Goal: Information Seeking & Learning: Learn about a topic

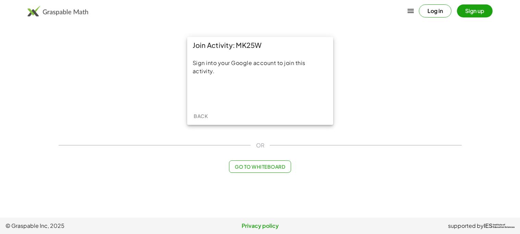
click at [272, 141] on div "OR" at bounding box center [260, 145] width 403 height 8
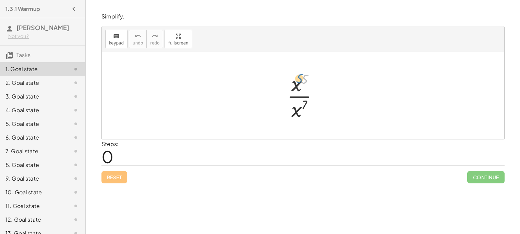
drag, startPoint x: 304, startPoint y: 80, endPoint x: 298, endPoint y: 79, distance: 5.6
click at [298, 79] on div at bounding box center [305, 96] width 44 height 53
click at [299, 84] on div at bounding box center [305, 96] width 44 height 53
drag, startPoint x: 299, startPoint y: 84, endPoint x: 304, endPoint y: 112, distance: 28.9
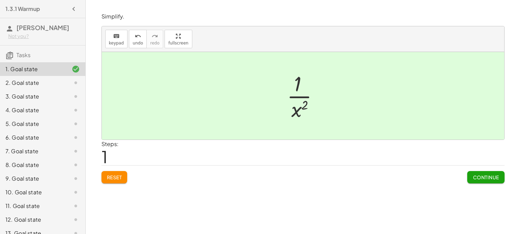
click at [70, 79] on div at bounding box center [70, 83] width 19 height 8
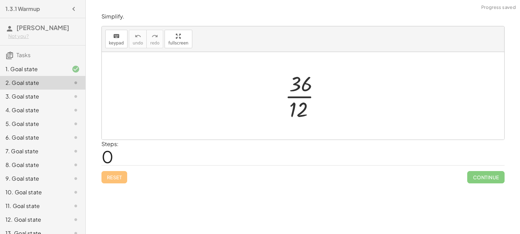
click at [299, 81] on div at bounding box center [305, 96] width 48 height 53
drag, startPoint x: 299, startPoint y: 81, endPoint x: 308, endPoint y: 101, distance: 21.3
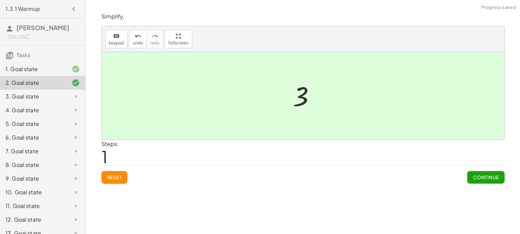
click at [37, 95] on div "3. Goal state" at bounding box center [32, 96] width 55 height 8
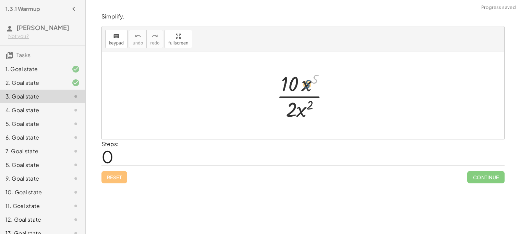
drag, startPoint x: 316, startPoint y: 74, endPoint x: 308, endPoint y: 79, distance: 9.5
click at [308, 79] on div at bounding box center [305, 96] width 65 height 53
drag, startPoint x: 289, startPoint y: 86, endPoint x: 299, endPoint y: 112, distance: 27.7
click at [299, 112] on div at bounding box center [305, 96] width 65 height 53
drag, startPoint x: 296, startPoint y: 87, endPoint x: 310, endPoint y: 89, distance: 14.9
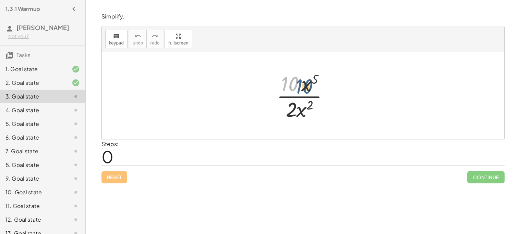
click at [310, 89] on div at bounding box center [305, 96] width 65 height 53
drag, startPoint x: 300, startPoint y: 112, endPoint x: 307, endPoint y: 87, distance: 25.9
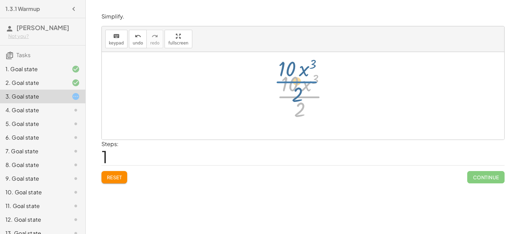
drag, startPoint x: 299, startPoint y: 103, endPoint x: 297, endPoint y: 89, distance: 13.9
click at [297, 89] on div at bounding box center [305, 96] width 65 height 53
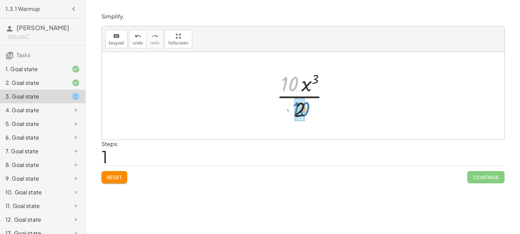
drag, startPoint x: 291, startPoint y: 85, endPoint x: 303, endPoint y: 111, distance: 28.2
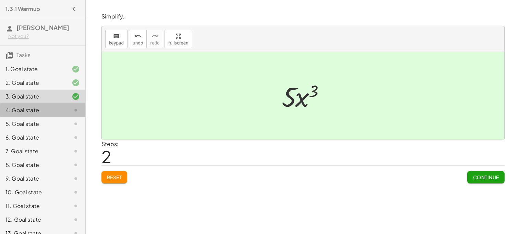
click at [33, 108] on div "4. Goal state" at bounding box center [32, 110] width 55 height 8
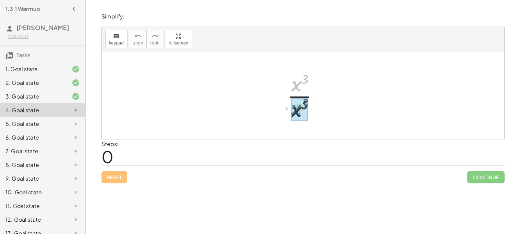
drag, startPoint x: 294, startPoint y: 85, endPoint x: 294, endPoint y: 110, distance: 24.3
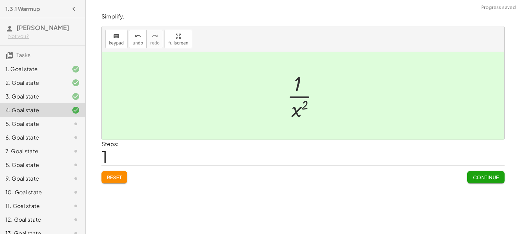
click at [76, 118] on div "5. Goal state" at bounding box center [42, 124] width 85 height 14
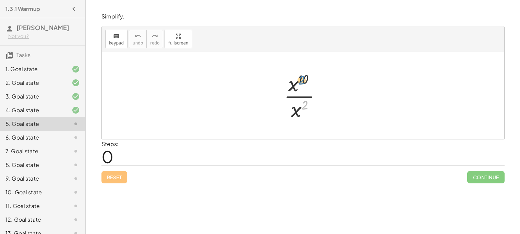
drag, startPoint x: 304, startPoint y: 107, endPoint x: 301, endPoint y: 83, distance: 24.2
click at [301, 83] on div at bounding box center [305, 96] width 50 height 53
drag, startPoint x: 298, startPoint y: 108, endPoint x: 299, endPoint y: 97, distance: 11.7
click at [299, 97] on div at bounding box center [305, 96] width 50 height 53
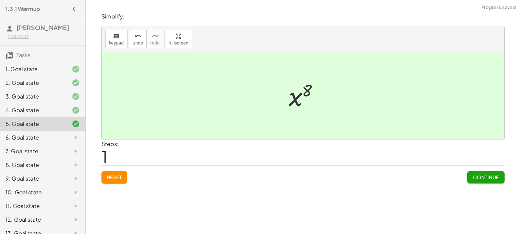
click at [70, 143] on div "6. Goal state" at bounding box center [42, 138] width 85 height 14
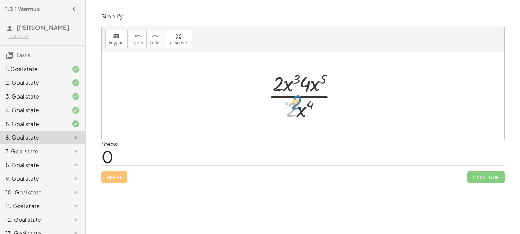
drag, startPoint x: 295, startPoint y: 112, endPoint x: 300, endPoint y: 107, distance: 7.8
click at [300, 107] on div at bounding box center [305, 96] width 81 height 53
drag, startPoint x: 303, startPoint y: 113, endPoint x: 310, endPoint y: 92, distance: 21.9
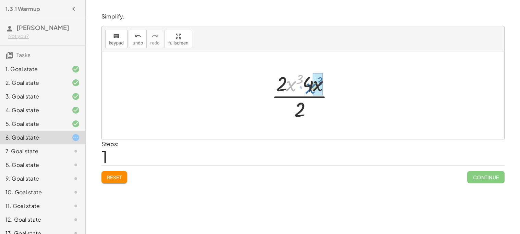
drag, startPoint x: 290, startPoint y: 86, endPoint x: 310, endPoint y: 88, distance: 19.3
click at [310, 88] on div at bounding box center [305, 96] width 75 height 53
drag, startPoint x: 301, startPoint y: 110, endPoint x: 302, endPoint y: 96, distance: 14.1
click at [302, 96] on div at bounding box center [306, 96] width 72 height 53
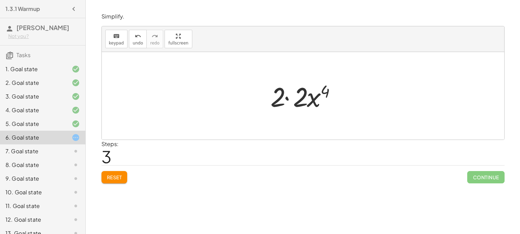
click at [288, 100] on div at bounding box center [305, 95] width 77 height 35
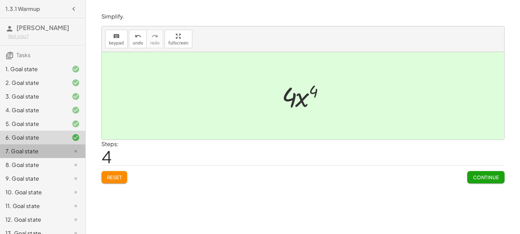
click at [35, 151] on div "7. Goal state" at bounding box center [32, 151] width 55 height 8
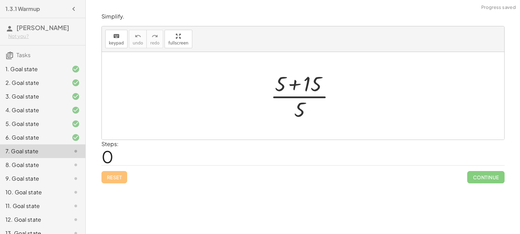
click at [297, 83] on div at bounding box center [305, 96] width 77 height 53
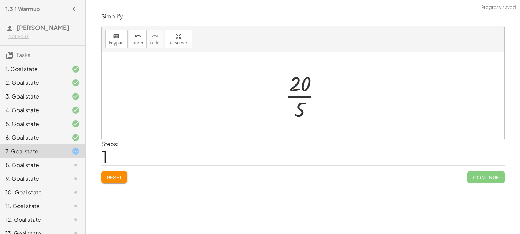
click at [293, 97] on div at bounding box center [305, 96] width 48 height 53
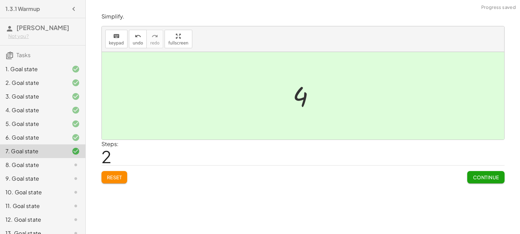
click at [80, 170] on div "8. Goal state" at bounding box center [42, 165] width 85 height 14
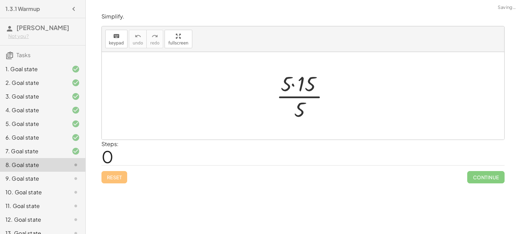
click at [292, 86] on div at bounding box center [305, 96] width 65 height 53
click at [297, 97] on div at bounding box center [305, 96] width 48 height 53
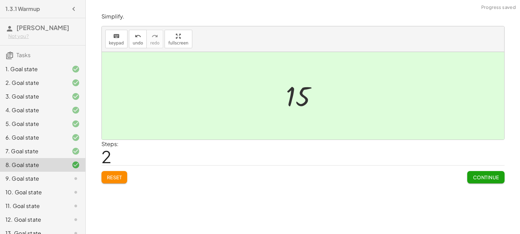
click at [36, 184] on div "9. Goal state" at bounding box center [42, 179] width 85 height 14
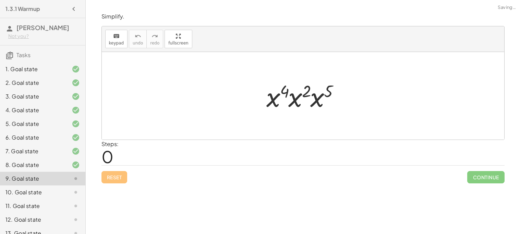
click at [296, 101] on div at bounding box center [305, 95] width 85 height 35
click at [316, 100] on div at bounding box center [305, 95] width 86 height 35
click at [276, 98] on div at bounding box center [305, 96] width 87 height 34
click at [298, 92] on div at bounding box center [305, 96] width 87 height 34
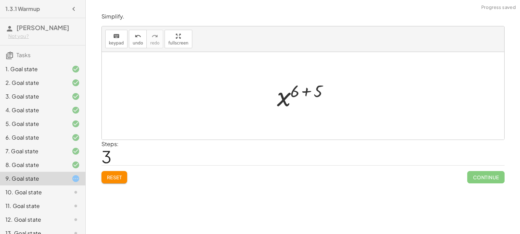
click at [303, 92] on div at bounding box center [305, 96] width 64 height 34
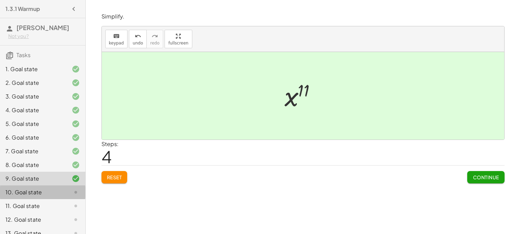
click at [49, 193] on div "10. Goal state" at bounding box center [32, 192] width 55 height 8
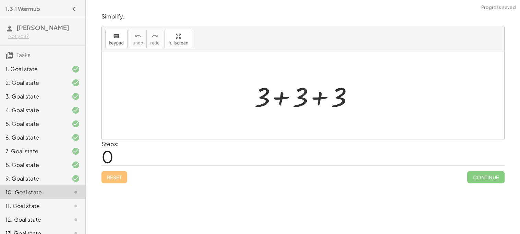
click at [283, 97] on div at bounding box center [305, 95] width 109 height 35
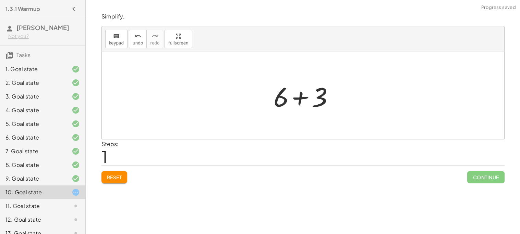
click at [302, 95] on div at bounding box center [305, 95] width 71 height 35
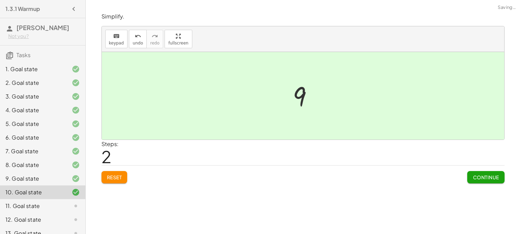
click at [22, 208] on div "11. Goal state" at bounding box center [32, 206] width 55 height 8
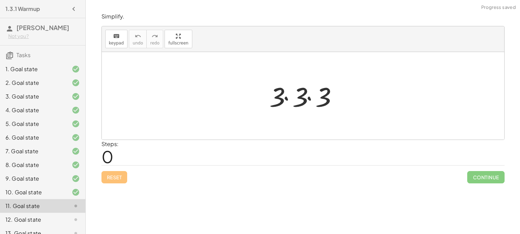
click at [289, 99] on div at bounding box center [305, 95] width 78 height 35
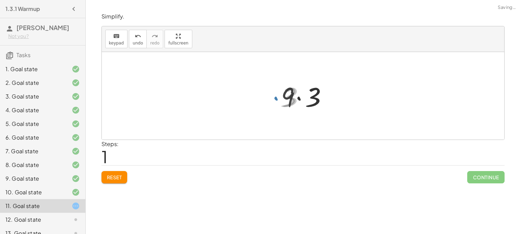
click at [290, 99] on div at bounding box center [305, 95] width 55 height 35
click at [296, 99] on div at bounding box center [305, 95] width 55 height 35
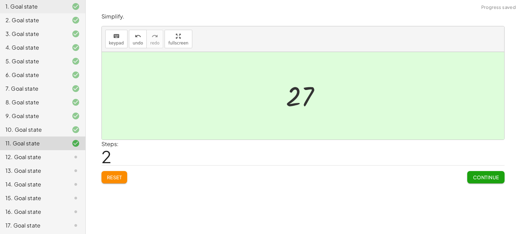
scroll to position [64, 0]
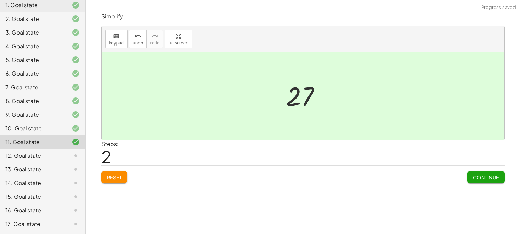
click at [51, 152] on div "12. Goal state" at bounding box center [32, 156] width 55 height 8
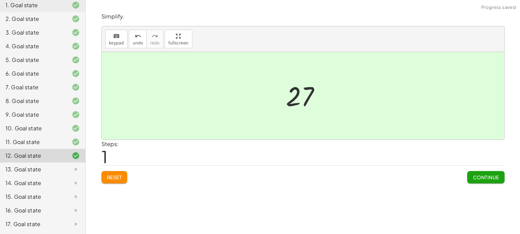
click at [26, 186] on div "14. Goal state" at bounding box center [32, 183] width 55 height 8
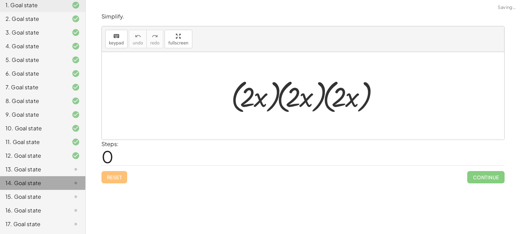
click at [33, 171] on div "13. Goal state" at bounding box center [32, 169] width 55 height 8
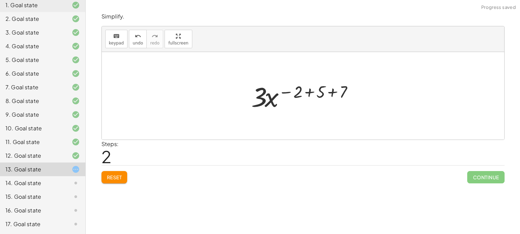
click at [272, 107] on div at bounding box center [305, 95] width 115 height 35
drag, startPoint x: 272, startPoint y: 105, endPoint x: 283, endPoint y: 99, distance: 12.3
click at [283, 99] on div at bounding box center [305, 95] width 115 height 35
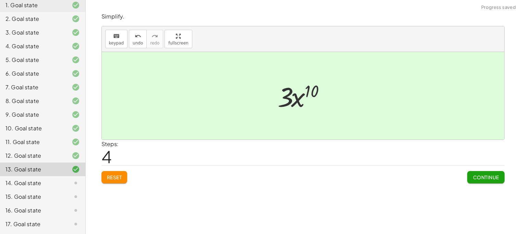
click at [38, 184] on div "14. Goal state" at bounding box center [32, 183] width 55 height 8
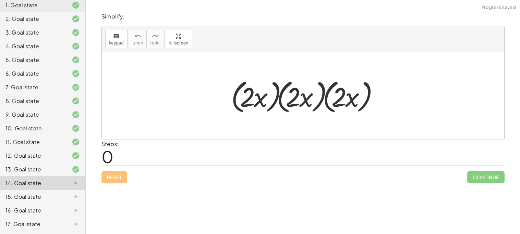
click at [260, 102] on div at bounding box center [305, 95] width 156 height 39
click at [275, 99] on div at bounding box center [305, 95] width 156 height 39
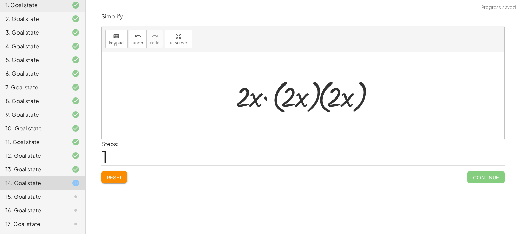
click at [313, 99] on div at bounding box center [305, 95] width 147 height 39
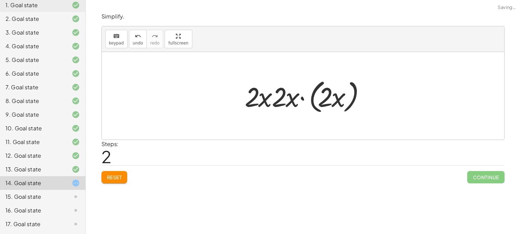
click at [350, 98] on div at bounding box center [305, 95] width 128 height 39
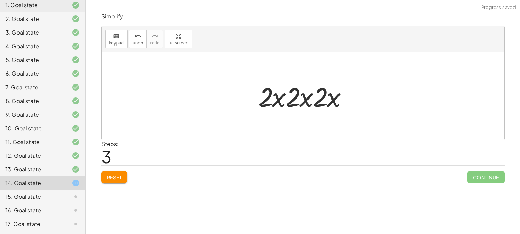
click at [308, 100] on div at bounding box center [305, 95] width 101 height 35
click at [328, 100] on div at bounding box center [305, 95] width 101 height 35
drag, startPoint x: 270, startPoint y: 100, endPoint x: 299, endPoint y: 102, distance: 29.2
click at [299, 102] on div at bounding box center [305, 95] width 101 height 35
drag, startPoint x: 289, startPoint y: 102, endPoint x: 318, endPoint y: 101, distance: 29.1
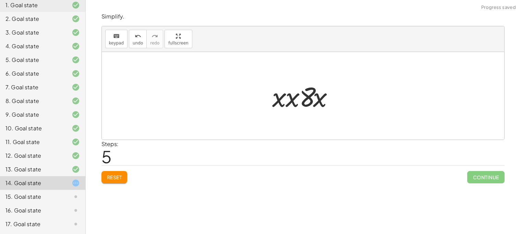
click at [291, 102] on div at bounding box center [305, 95] width 74 height 35
click at [285, 101] on div at bounding box center [305, 95] width 68 height 35
click at [305, 99] on div at bounding box center [305, 95] width 68 height 35
drag, startPoint x: 286, startPoint y: 101, endPoint x: 307, endPoint y: 102, distance: 20.9
click at [307, 102] on div at bounding box center [305, 95] width 68 height 35
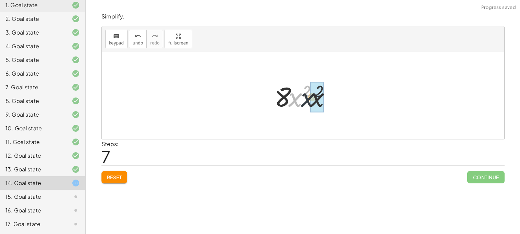
drag, startPoint x: 291, startPoint y: 102, endPoint x: 307, endPoint y: 103, distance: 16.4
click at [307, 103] on div at bounding box center [305, 95] width 68 height 35
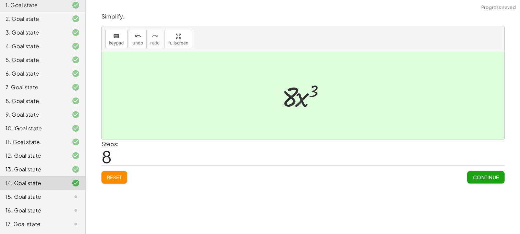
click at [64, 197] on div at bounding box center [70, 197] width 19 height 8
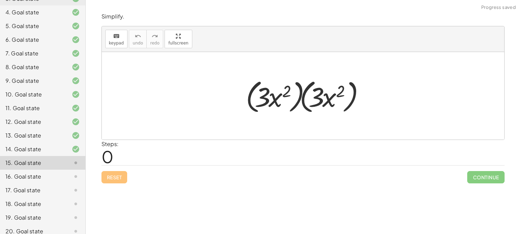
scroll to position [118, 0]
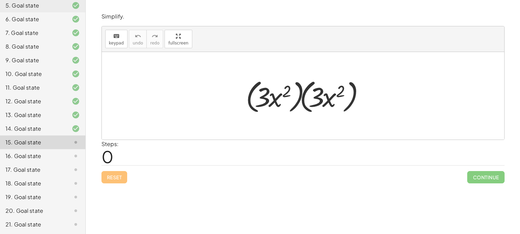
click at [272, 100] on div at bounding box center [305, 95] width 127 height 39
click at [277, 100] on div at bounding box center [305, 95] width 127 height 39
click at [300, 100] on div at bounding box center [305, 95] width 127 height 39
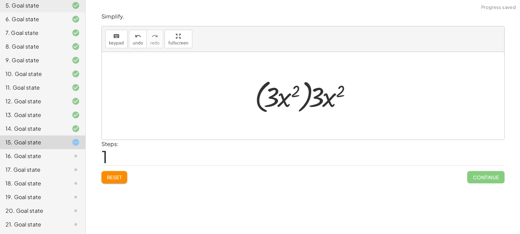
click at [305, 101] on div at bounding box center [305, 95] width 108 height 39
click at [283, 104] on div at bounding box center [305, 95] width 90 height 35
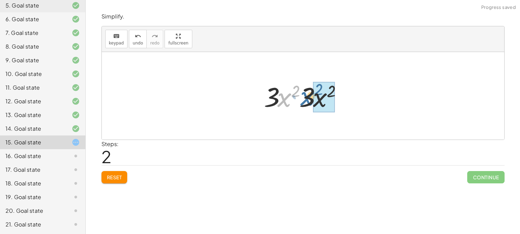
drag, startPoint x: 286, startPoint y: 102, endPoint x: 310, endPoint y: 101, distance: 24.7
click at [310, 101] on div at bounding box center [305, 95] width 90 height 35
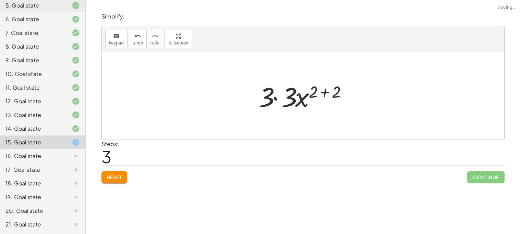
click at [275, 100] on div at bounding box center [305, 95] width 100 height 35
click at [311, 93] on div at bounding box center [304, 95] width 77 height 35
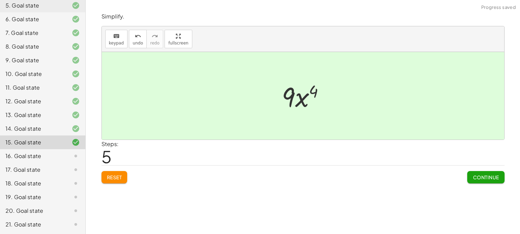
click at [72, 156] on icon at bounding box center [76, 156] width 8 height 8
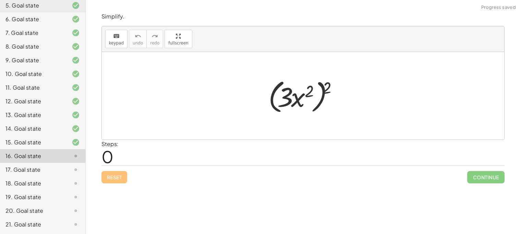
click at [294, 100] on div at bounding box center [305, 95] width 81 height 39
click at [297, 101] on div at bounding box center [305, 95] width 81 height 39
click at [322, 96] on div at bounding box center [305, 95] width 81 height 39
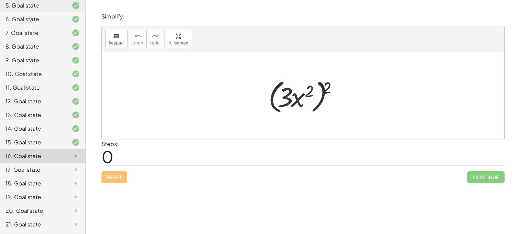
click at [322, 96] on div at bounding box center [305, 95] width 81 height 39
click at [273, 101] on div at bounding box center [305, 95] width 81 height 39
click at [272, 101] on div at bounding box center [305, 95] width 81 height 39
click at [326, 91] on div at bounding box center [305, 95] width 81 height 39
click at [287, 98] on div at bounding box center [305, 95] width 81 height 39
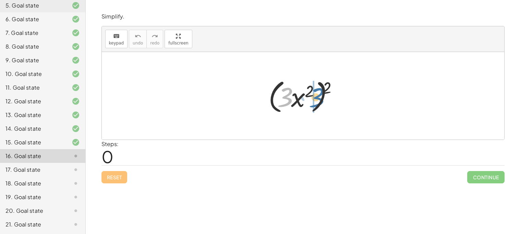
drag, startPoint x: 287, startPoint y: 98, endPoint x: 322, endPoint y: 97, distance: 34.6
click at [322, 97] on div at bounding box center [305, 95] width 81 height 39
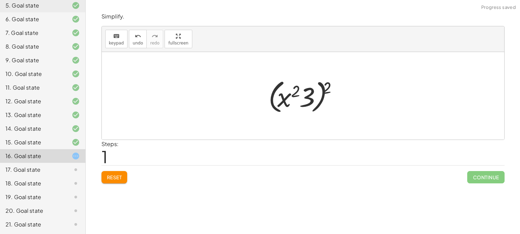
click at [287, 101] on div at bounding box center [305, 95] width 81 height 39
drag, startPoint x: 283, startPoint y: 100, endPoint x: 315, endPoint y: 99, distance: 31.9
click at [315, 99] on div at bounding box center [305, 95] width 81 height 39
click at [315, 109] on div at bounding box center [305, 95] width 81 height 39
click at [295, 103] on div at bounding box center [305, 95] width 81 height 39
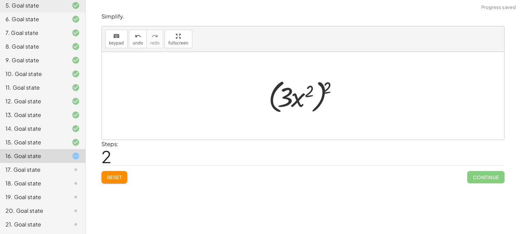
click at [316, 91] on div at bounding box center [305, 95] width 81 height 39
drag, startPoint x: 328, startPoint y: 87, endPoint x: 308, endPoint y: 94, distance: 21.9
click at [308, 94] on div at bounding box center [305, 95] width 81 height 39
click at [318, 93] on div at bounding box center [305, 95] width 76 height 35
click at [303, 102] on div at bounding box center [305, 95] width 63 height 35
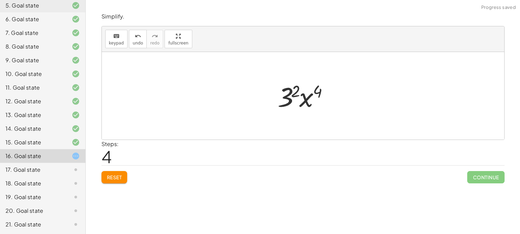
click at [310, 98] on div at bounding box center [305, 95] width 63 height 35
drag, startPoint x: 308, startPoint y: 101, endPoint x: 297, endPoint y: 100, distance: 11.0
click at [297, 100] on div at bounding box center [305, 95] width 63 height 35
drag, startPoint x: 290, startPoint y: 100, endPoint x: 308, endPoint y: 101, distance: 18.2
click at [308, 101] on div at bounding box center [305, 95] width 63 height 35
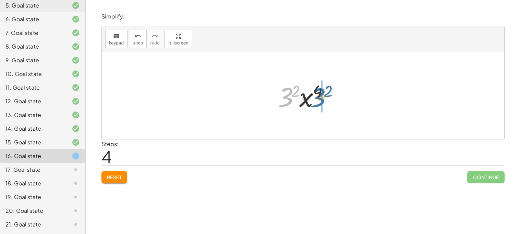
drag, startPoint x: 288, startPoint y: 100, endPoint x: 318, endPoint y: 99, distance: 29.8
click at [318, 99] on div at bounding box center [305, 95] width 63 height 35
drag, startPoint x: 311, startPoint y: 99, endPoint x: 292, endPoint y: 98, distance: 18.8
click at [292, 98] on div at bounding box center [305, 95] width 63 height 35
click at [284, 101] on div at bounding box center [305, 95] width 63 height 35
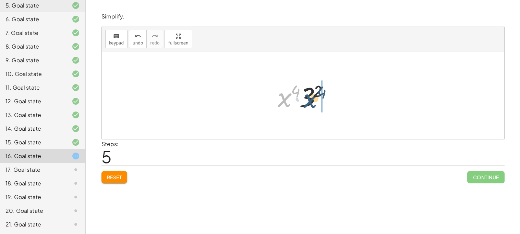
drag, startPoint x: 284, startPoint y: 101, endPoint x: 314, endPoint y: 102, distance: 30.5
click at [314, 102] on div at bounding box center [305, 95] width 63 height 35
drag, startPoint x: 296, startPoint y: 94, endPoint x: 304, endPoint y: 101, distance: 10.9
click at [304, 101] on div at bounding box center [305, 95] width 63 height 35
drag, startPoint x: 296, startPoint y: 92, endPoint x: 289, endPoint y: 99, distance: 9.4
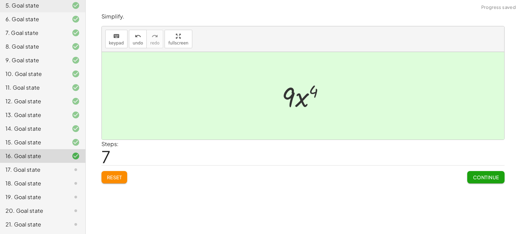
click at [299, 101] on div at bounding box center [305, 95] width 54 height 35
click at [62, 171] on div at bounding box center [70, 170] width 19 height 8
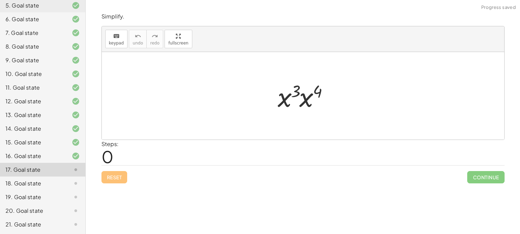
click at [287, 101] on div at bounding box center [305, 95] width 63 height 35
drag, startPoint x: 282, startPoint y: 100, endPoint x: 301, endPoint y: 101, distance: 19.9
click at [306, 91] on div at bounding box center [305, 96] width 64 height 34
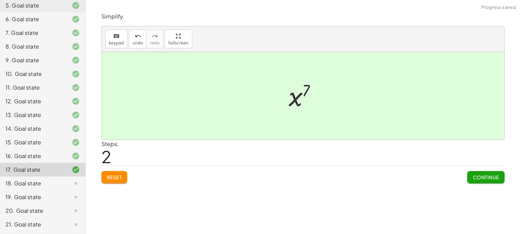
click at [69, 185] on div at bounding box center [70, 183] width 19 height 8
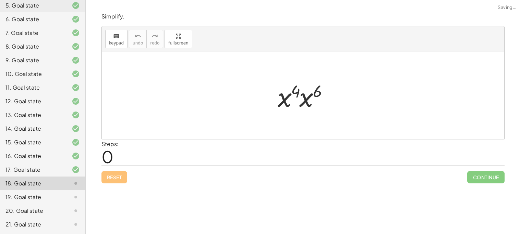
click at [276, 99] on div at bounding box center [305, 95] width 63 height 35
click at [280, 98] on div at bounding box center [305, 95] width 63 height 35
drag, startPoint x: 280, startPoint y: 98, endPoint x: 304, endPoint y: 101, distance: 23.9
click at [305, 92] on div at bounding box center [305, 96] width 64 height 34
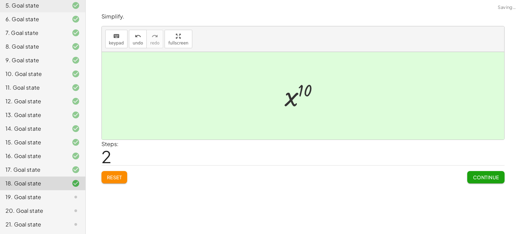
click at [293, 104] on div at bounding box center [305, 96] width 49 height 34
click at [59, 198] on div "19. Goal state" at bounding box center [32, 197] width 55 height 8
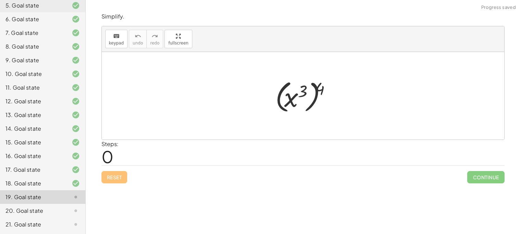
click at [286, 95] on div at bounding box center [305, 96] width 67 height 38
click at [282, 100] on div at bounding box center [305, 96] width 67 height 38
click at [278, 104] on div at bounding box center [305, 96] width 67 height 38
click at [316, 106] on div at bounding box center [305, 96] width 67 height 38
click at [318, 95] on div at bounding box center [305, 96] width 67 height 38
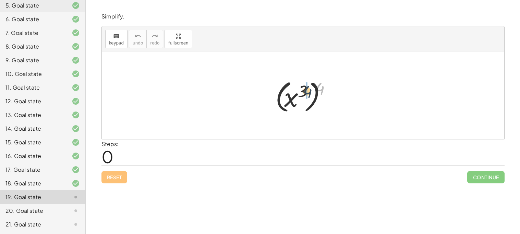
drag, startPoint x: 320, startPoint y: 89, endPoint x: 305, endPoint y: 94, distance: 14.7
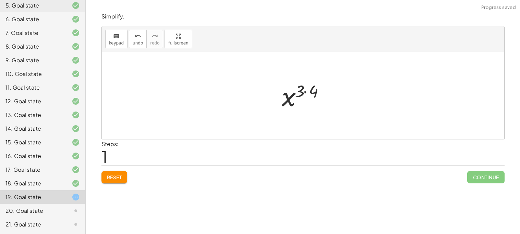
click at [306, 91] on div at bounding box center [305, 96] width 54 height 34
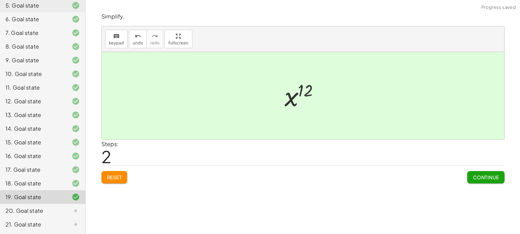
click at [53, 210] on div "20. Goal state" at bounding box center [32, 211] width 55 height 8
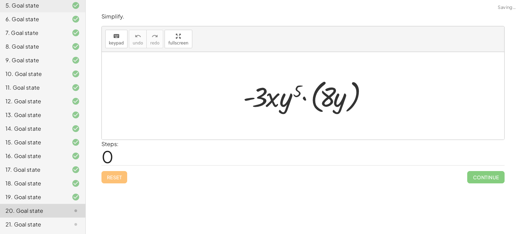
click at [276, 98] on div at bounding box center [305, 95] width 132 height 39
click at [315, 99] on div at bounding box center [305, 95] width 132 height 39
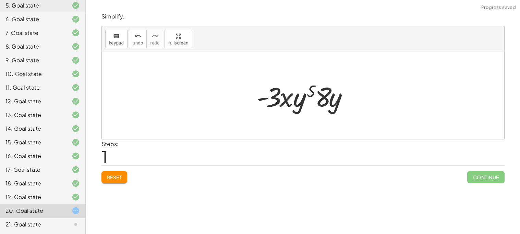
click at [286, 104] on div at bounding box center [305, 95] width 105 height 35
drag, startPoint x: 277, startPoint y: 104, endPoint x: 323, endPoint y: 107, distance: 45.6
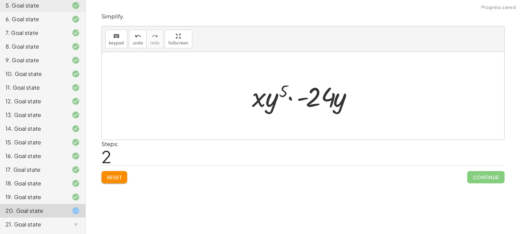
click at [290, 100] on div at bounding box center [305, 95] width 114 height 35
drag, startPoint x: 262, startPoint y: 104, endPoint x: 324, endPoint y: 107, distance: 62.4
click at [324, 107] on div at bounding box center [305, 95] width 114 height 35
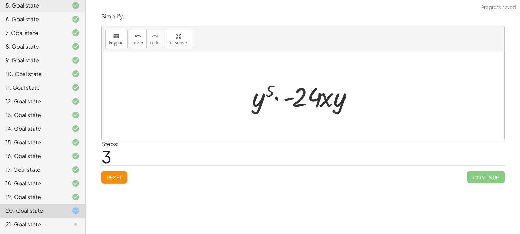
click at [277, 100] on div at bounding box center [305, 95] width 114 height 35
click at [289, 98] on div at bounding box center [305, 95] width 114 height 35
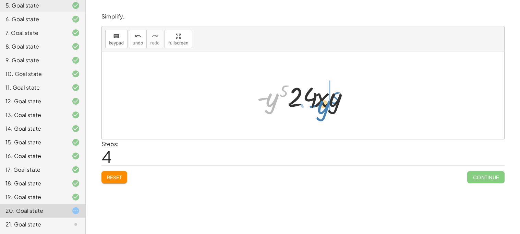
drag, startPoint x: 268, startPoint y: 108, endPoint x: 321, endPoint y: 116, distance: 53.0
click at [321, 116] on div "· - 3 · x · y 5 · ( · 8 · y ) · - 3 · x · y 5 · 8 · y · x · y 5 · - 24 · y · y …" at bounding box center [303, 96] width 402 height 88
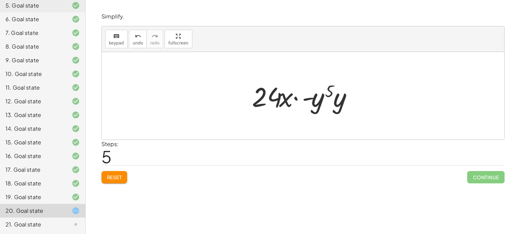
click at [288, 103] on div at bounding box center [305, 95] width 114 height 35
click at [294, 99] on div at bounding box center [305, 95] width 114 height 35
click at [77, 222] on icon at bounding box center [76, 225] width 8 height 8
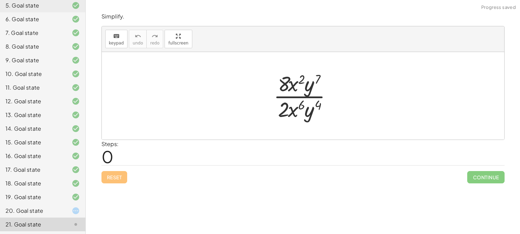
click at [69, 209] on div at bounding box center [70, 211] width 19 height 8
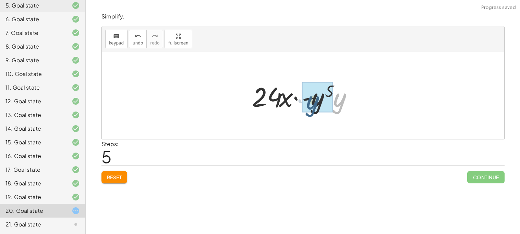
drag, startPoint x: 342, startPoint y: 96, endPoint x: 315, endPoint y: 99, distance: 27.5
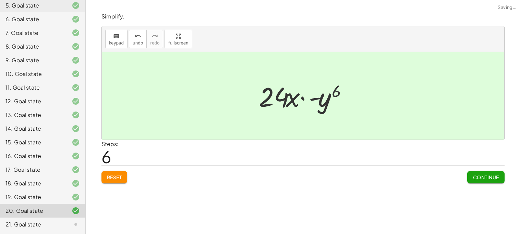
click at [57, 228] on div "21. Goal state" at bounding box center [32, 225] width 55 height 8
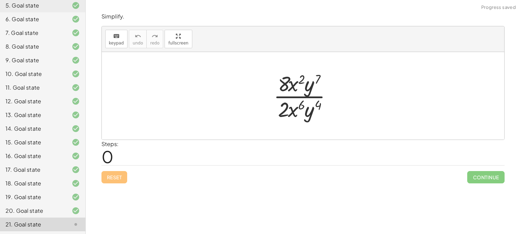
click at [295, 90] on div at bounding box center [305, 96] width 71 height 53
drag, startPoint x: 293, startPoint y: 83, endPoint x: 292, endPoint y: 111, distance: 27.4
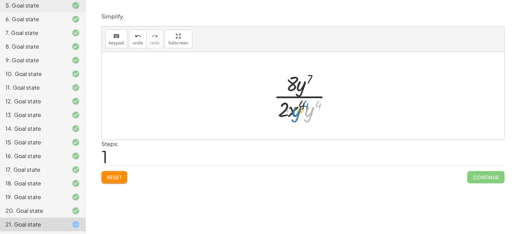
drag, startPoint x: 309, startPoint y: 111, endPoint x: 296, endPoint y: 110, distance: 13.0
click at [296, 110] on div at bounding box center [305, 96] width 71 height 53
drag, startPoint x: 309, startPoint y: 110, endPoint x: 304, endPoint y: 86, distance: 24.6
click at [298, 113] on div at bounding box center [305, 96] width 54 height 53
drag, startPoint x: 298, startPoint y: 113, endPoint x: 303, endPoint y: 93, distance: 20.8
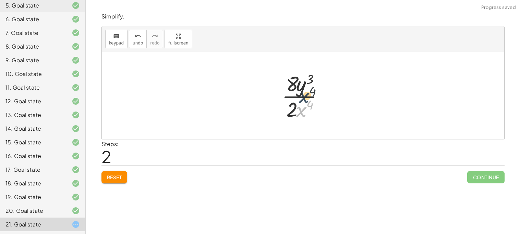
click at [303, 93] on div at bounding box center [305, 96] width 54 height 53
click at [315, 81] on div at bounding box center [305, 96] width 75 height 53
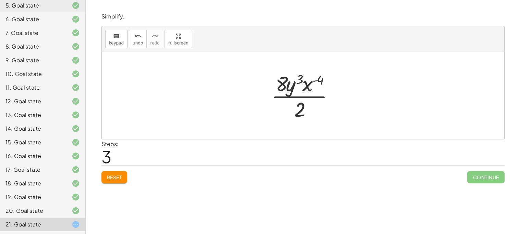
click at [298, 79] on div at bounding box center [305, 96] width 75 height 53
drag, startPoint x: 298, startPoint y: 81, endPoint x: 317, endPoint y: 80, distance: 18.8
click at [317, 80] on div at bounding box center [305, 96] width 75 height 53
drag, startPoint x: 309, startPoint y: 88, endPoint x: 288, endPoint y: 89, distance: 20.9
click at [288, 89] on div at bounding box center [305, 96] width 75 height 53
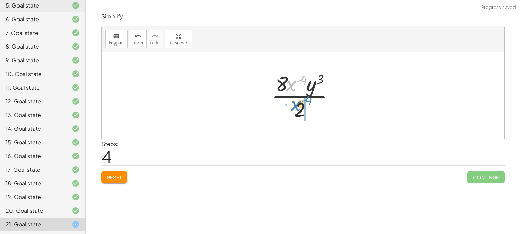
drag, startPoint x: 290, startPoint y: 85, endPoint x: 296, endPoint y: 109, distance: 25.0
click at [296, 109] on div at bounding box center [305, 96] width 75 height 53
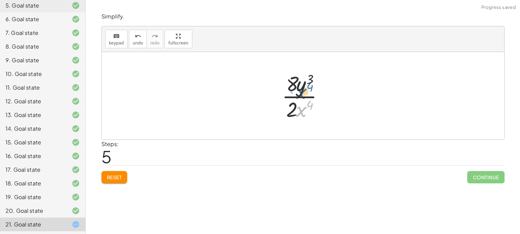
drag, startPoint x: 299, startPoint y: 113, endPoint x: 299, endPoint y: 95, distance: 18.2
click at [299, 95] on div at bounding box center [305, 96] width 54 height 53
click at [303, 96] on div at bounding box center [305, 96] width 54 height 53
drag, startPoint x: 294, startPoint y: 80, endPoint x: 301, endPoint y: 103, distance: 23.6
click at [301, 103] on div at bounding box center [305, 96] width 54 height 53
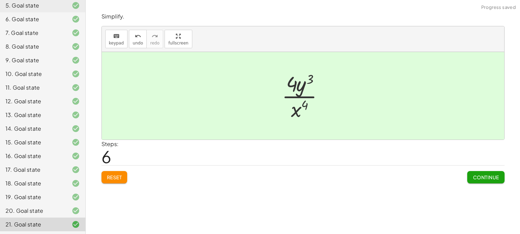
click at [276, 185] on div "Simplify. keyboard keypad undo undo redo redo fullscreen · 8 · x 2 · y 7 · 2 · …" at bounding box center [302, 98] width 411 height 179
